Goal: Transaction & Acquisition: Purchase product/service

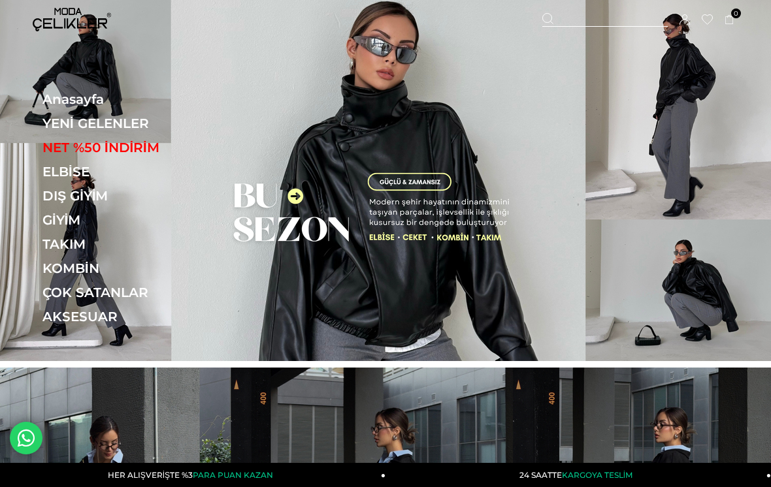
click at [52, 128] on link "YENİ GELENLER" at bounding box center [132, 124] width 180 height 16
click at [67, 125] on link "YENİ GELENLER" at bounding box center [132, 124] width 180 height 16
click at [0, 0] on link "Söz Elbiseleri" at bounding box center [0, 0] width 0 height 0
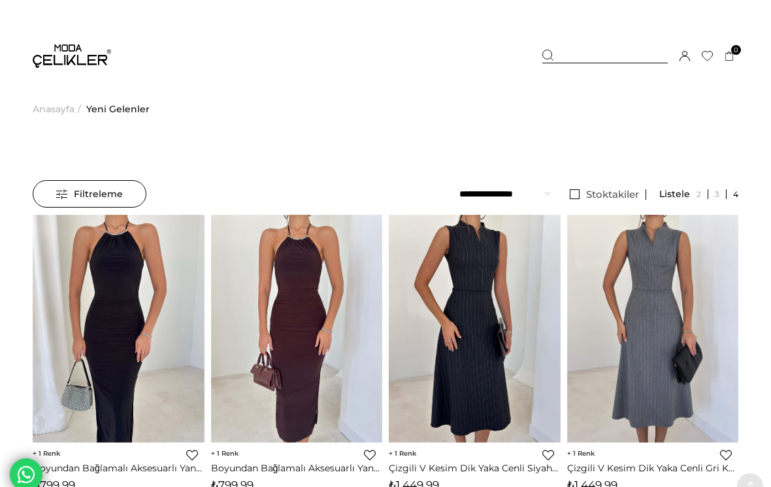
click at [48, 76] on span "Anasayfa" at bounding box center [54, 72] width 42 height 67
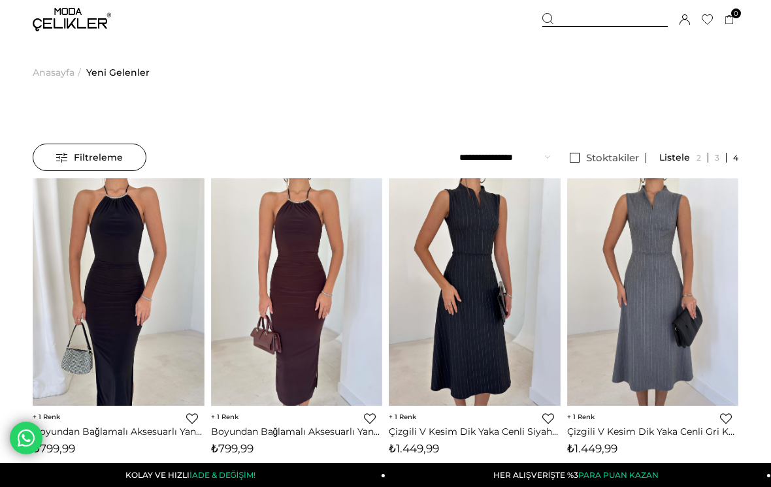
click at [59, 73] on span "Anasayfa" at bounding box center [54, 72] width 42 height 67
click at [118, 64] on span "Yeni Gelenler" at bounding box center [117, 72] width 63 height 67
click at [63, 74] on span "Anasayfa" at bounding box center [54, 72] width 42 height 67
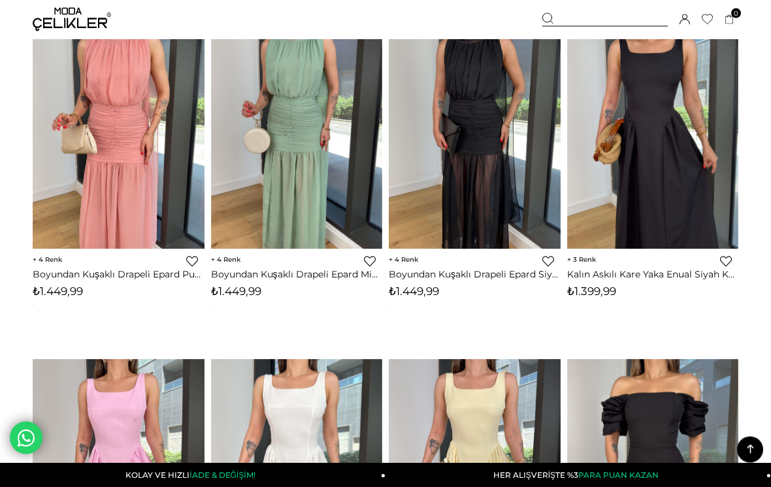
scroll to position [3197, 0]
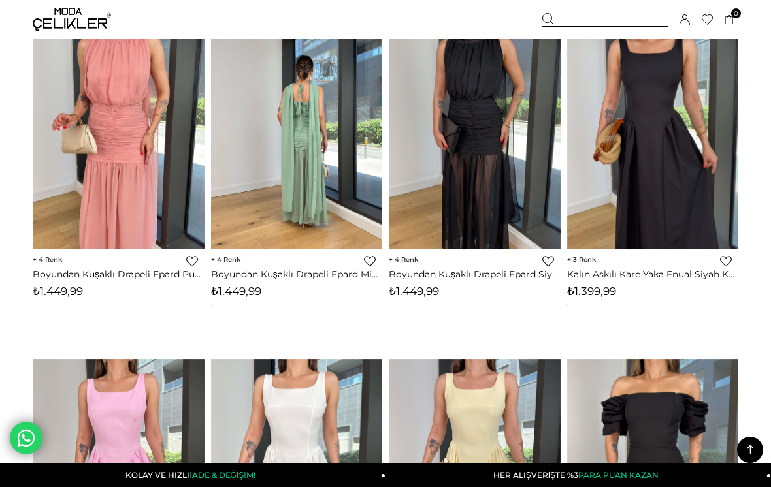
click at [344, 211] on img at bounding box center [297, 135] width 172 height 229
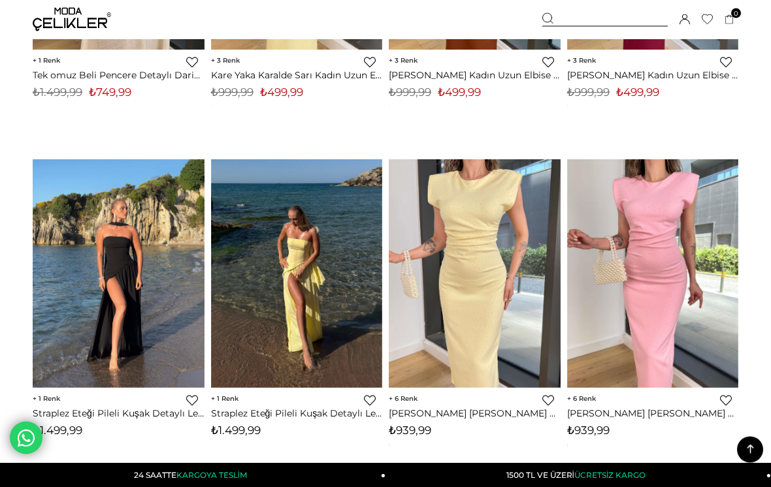
scroll to position [6439, 0]
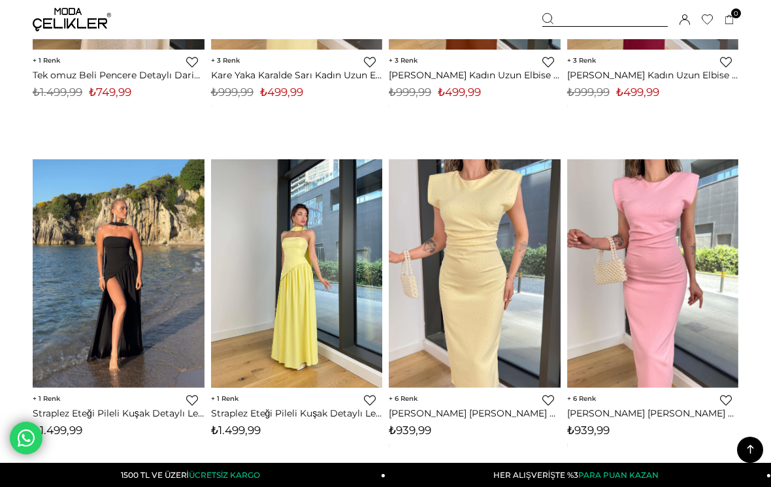
click at [340, 306] on img at bounding box center [297, 273] width 172 height 229
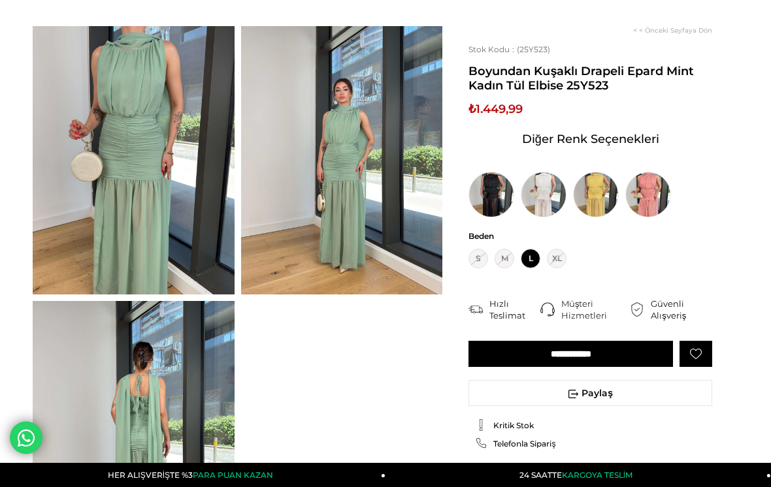
scroll to position [79, 0]
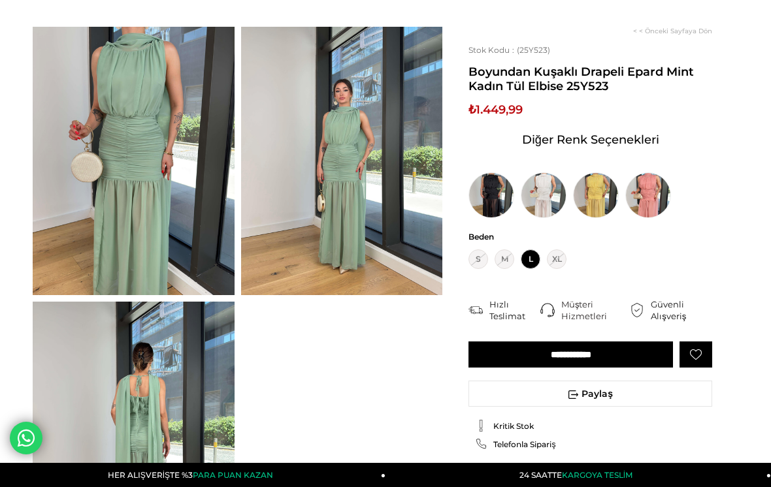
click at [189, 250] on img at bounding box center [134, 161] width 202 height 269
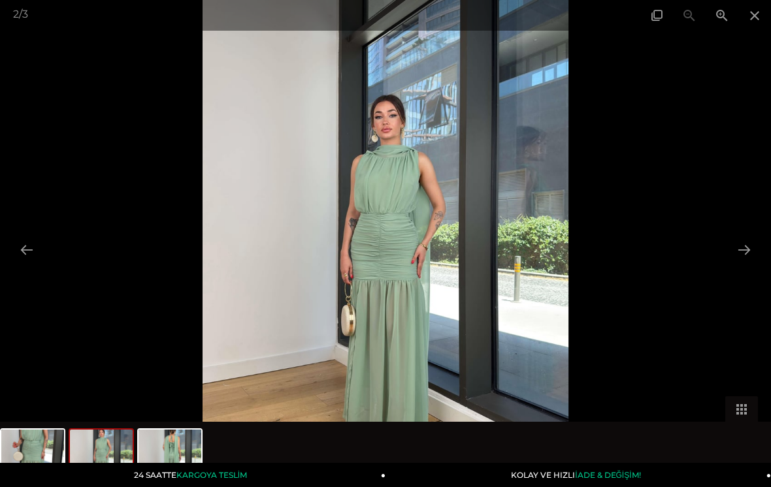
scroll to position [7, 0]
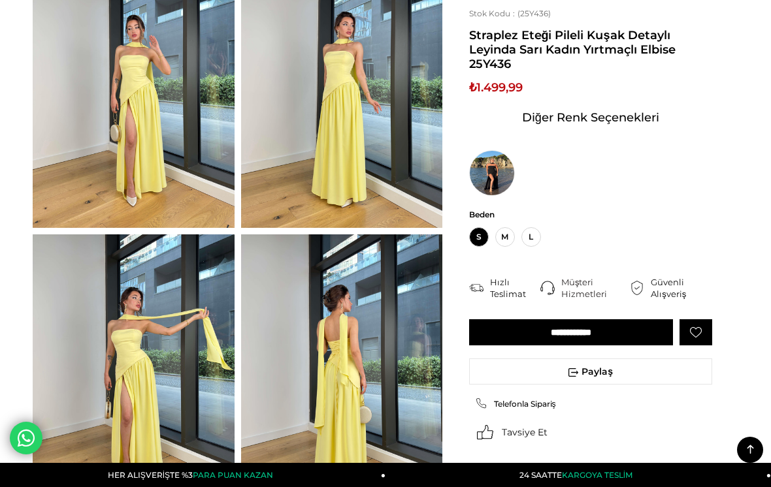
scroll to position [410, 0]
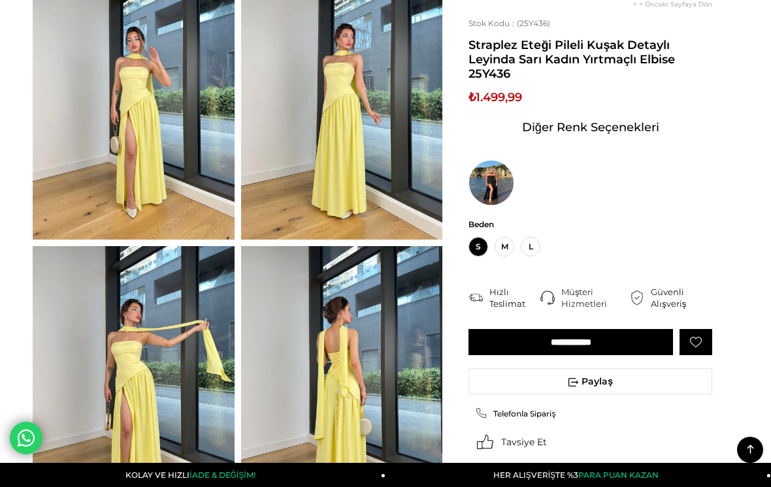
click at [514, 179] on img at bounding box center [491, 183] width 46 height 46
click at [502, 166] on img at bounding box center [491, 183] width 46 height 46
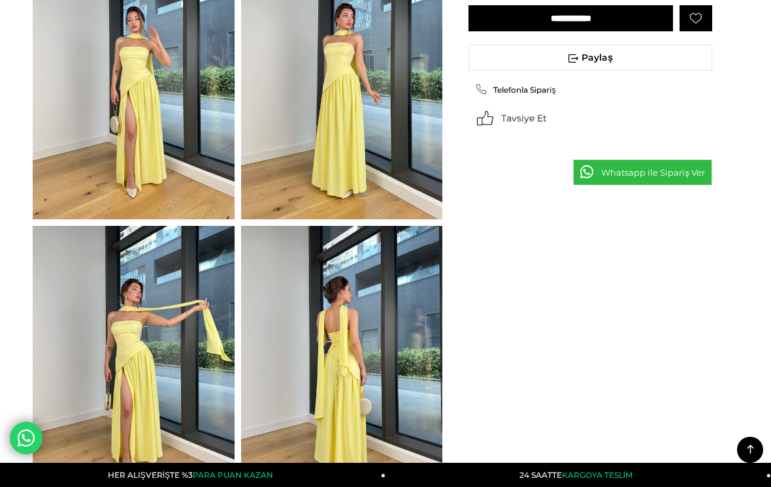
scroll to position [0, 0]
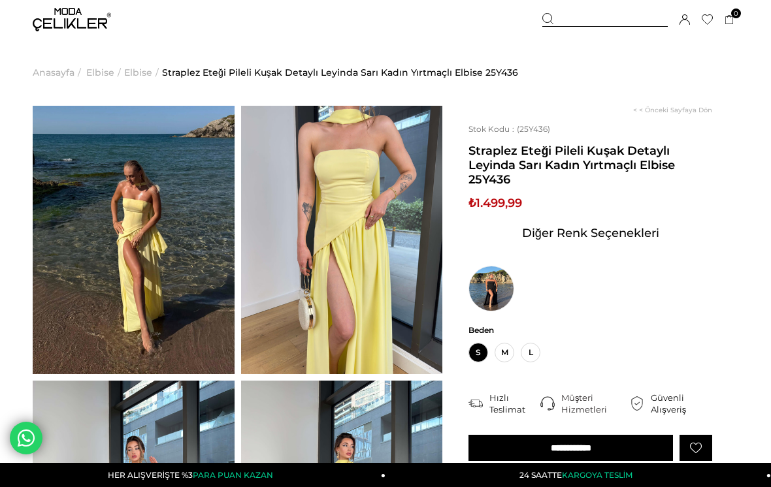
click at [501, 292] on img at bounding box center [491, 289] width 46 height 46
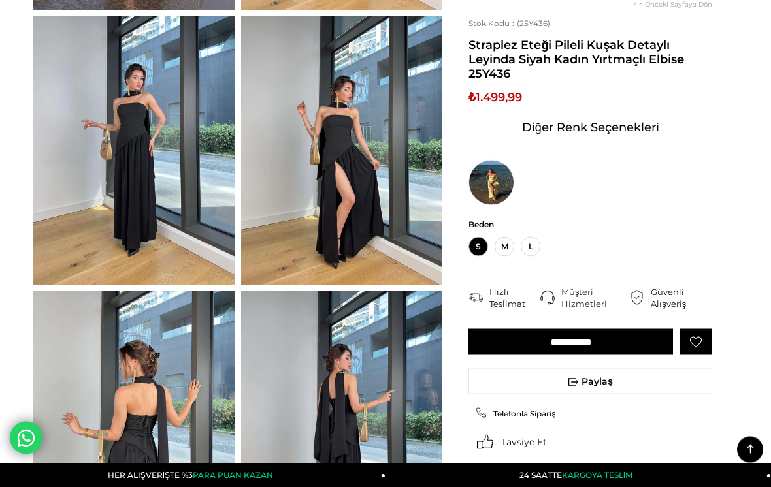
scroll to position [363, 0]
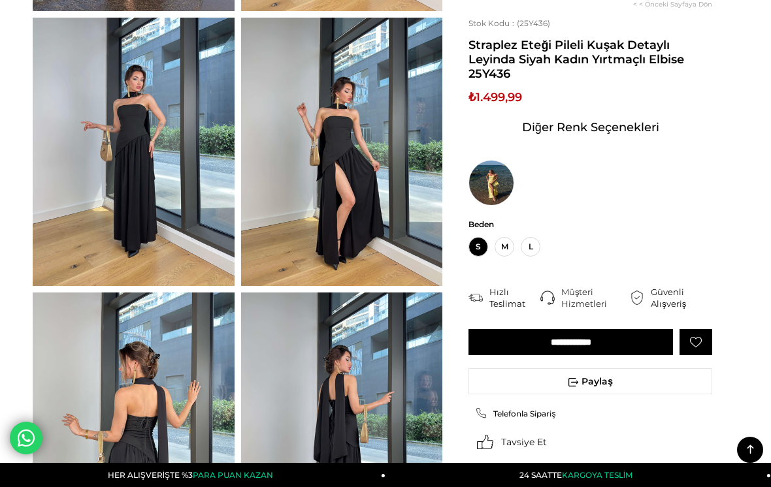
click at [166, 228] on img at bounding box center [134, 152] width 202 height 269
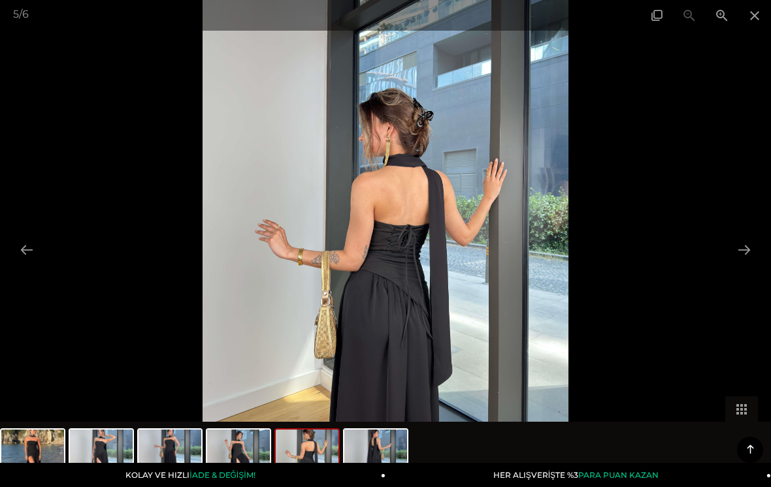
click at [759, 27] on span at bounding box center [754, 15] width 33 height 31
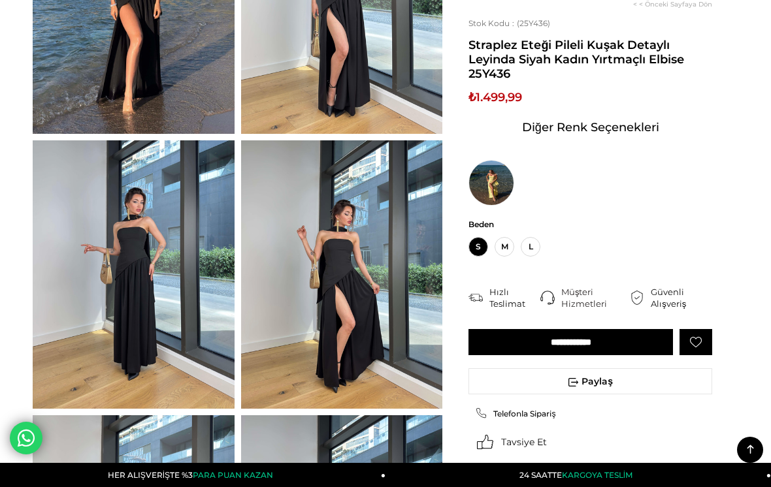
scroll to position [0, 0]
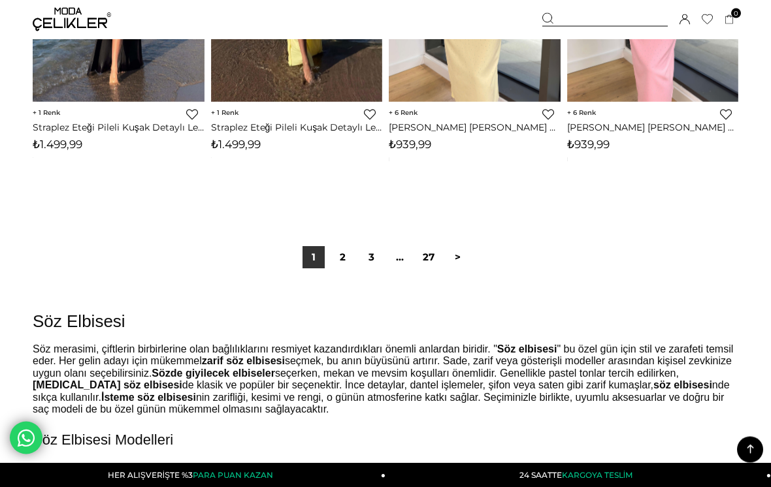
click at [344, 247] on link "2" at bounding box center [342, 258] width 22 height 22
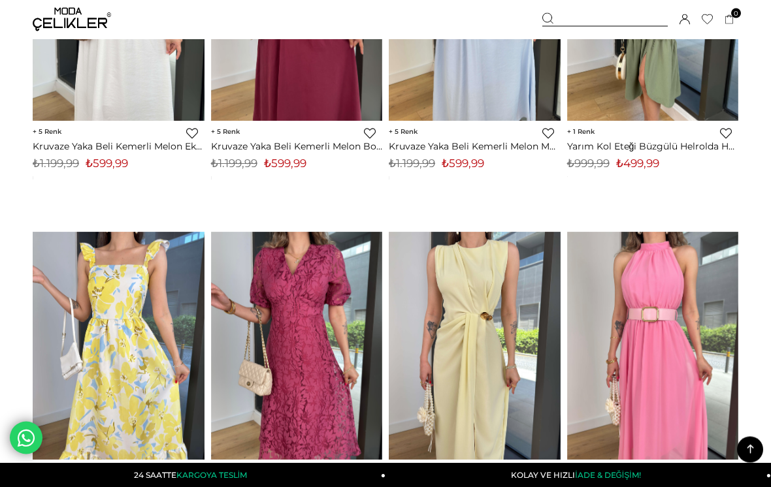
scroll to position [598, 0]
